Goal: Information Seeking & Learning: Learn about a topic

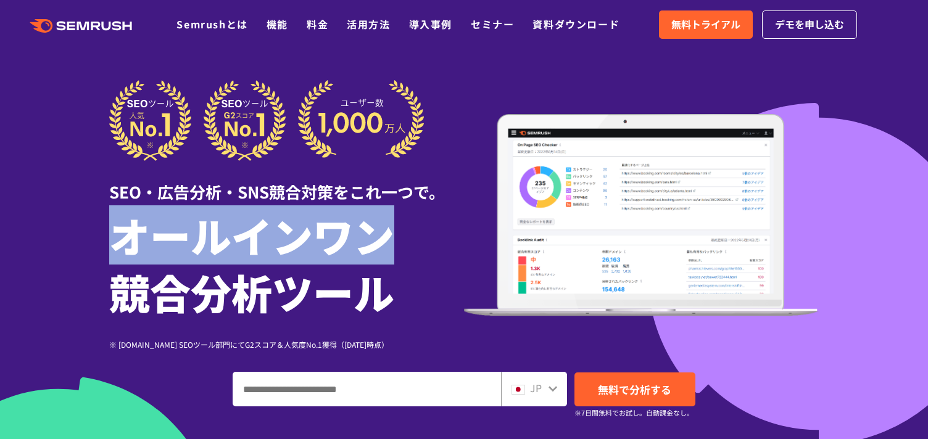
drag, startPoint x: 105, startPoint y: 241, endPoint x: 388, endPoint y: 253, distance: 282.7
click at [386, 253] on div "SEO・広告分析・SNS競合対策をこれ一つで。 オールインワン 競合分析ツール ※ [DOMAIN_NAME] SEOツール部門にてG2スコア＆人気度No.1…" at bounding box center [464, 291] width 734 height 423
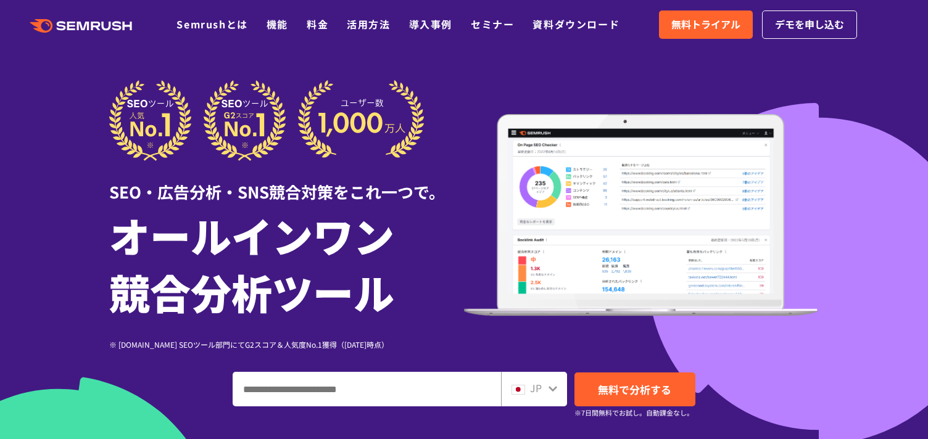
click at [393, 253] on h1 "オールインワン 競合分析ツール" at bounding box center [286, 263] width 355 height 113
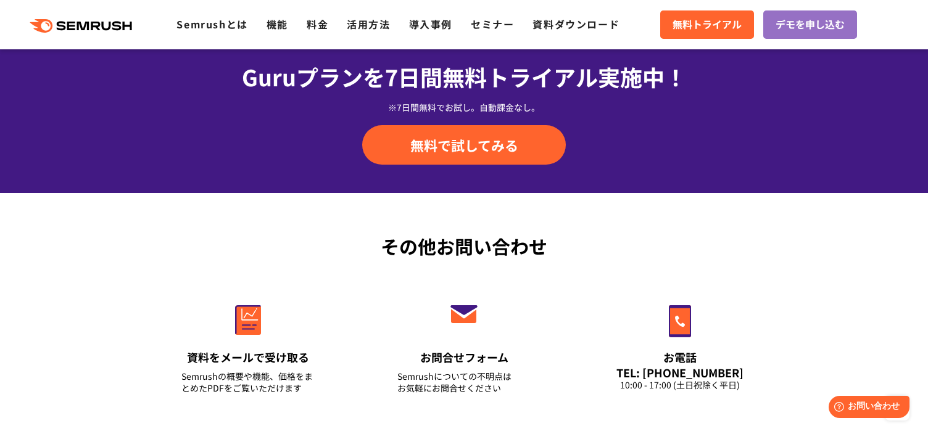
scroll to position [4439, 0]
